Goal: Task Accomplishment & Management: Use online tool/utility

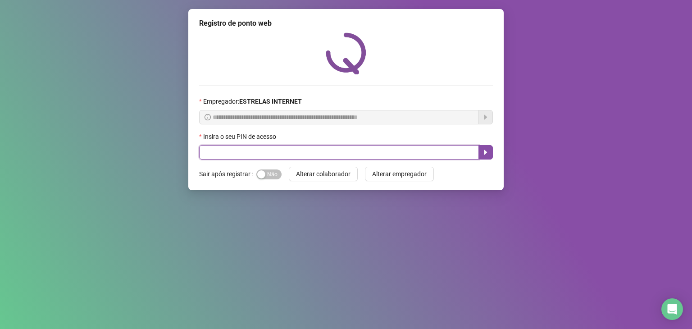
click at [349, 150] on input "text" at bounding box center [339, 152] width 280 height 14
type input "*****"
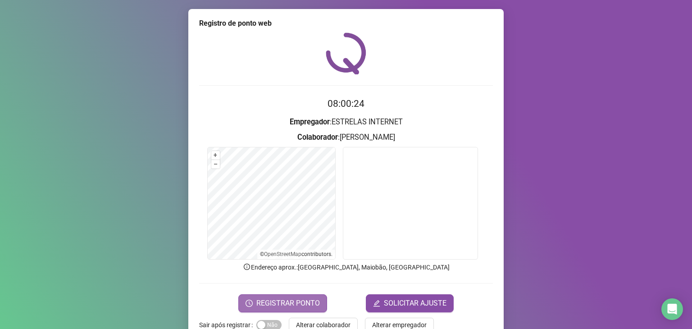
click at [299, 304] on span "REGISTRAR PONTO" at bounding box center [287, 303] width 63 height 11
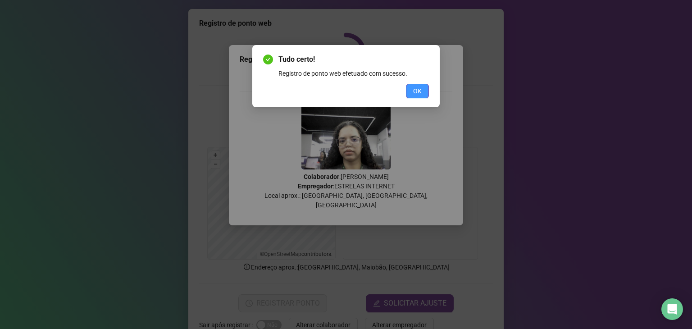
click at [421, 89] on span "OK" at bounding box center [417, 91] width 9 height 10
